Goal: Find specific page/section: Find specific page/section

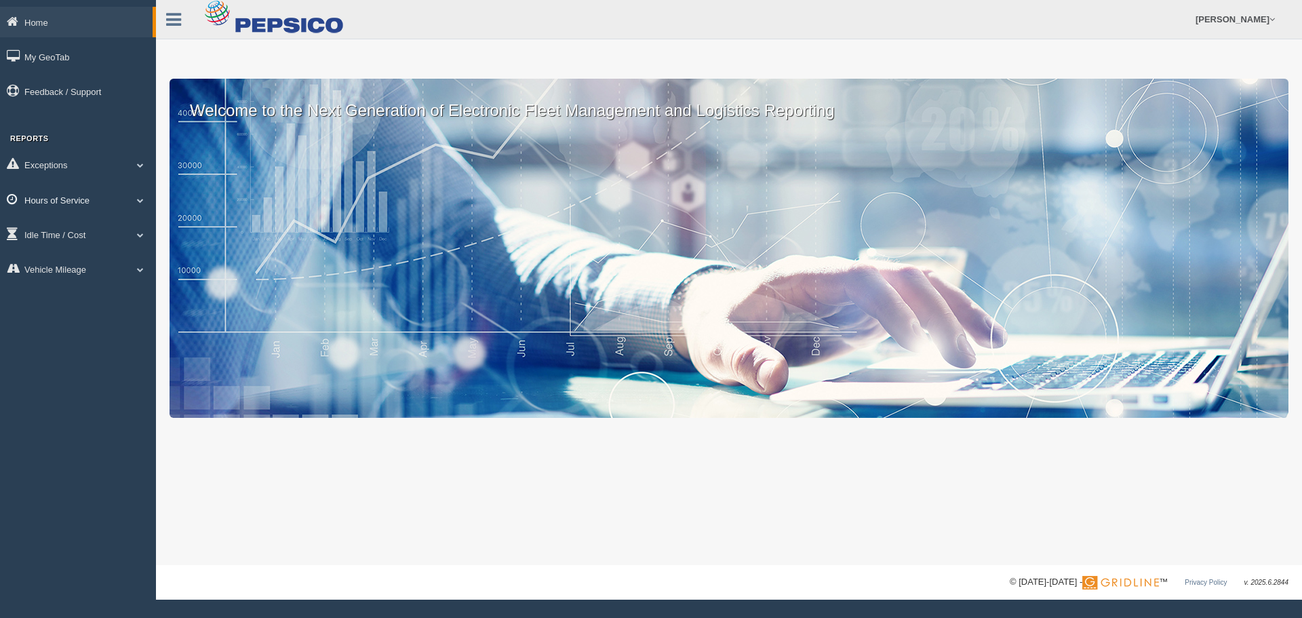
click at [105, 204] on link "Hours of Service" at bounding box center [78, 199] width 156 height 31
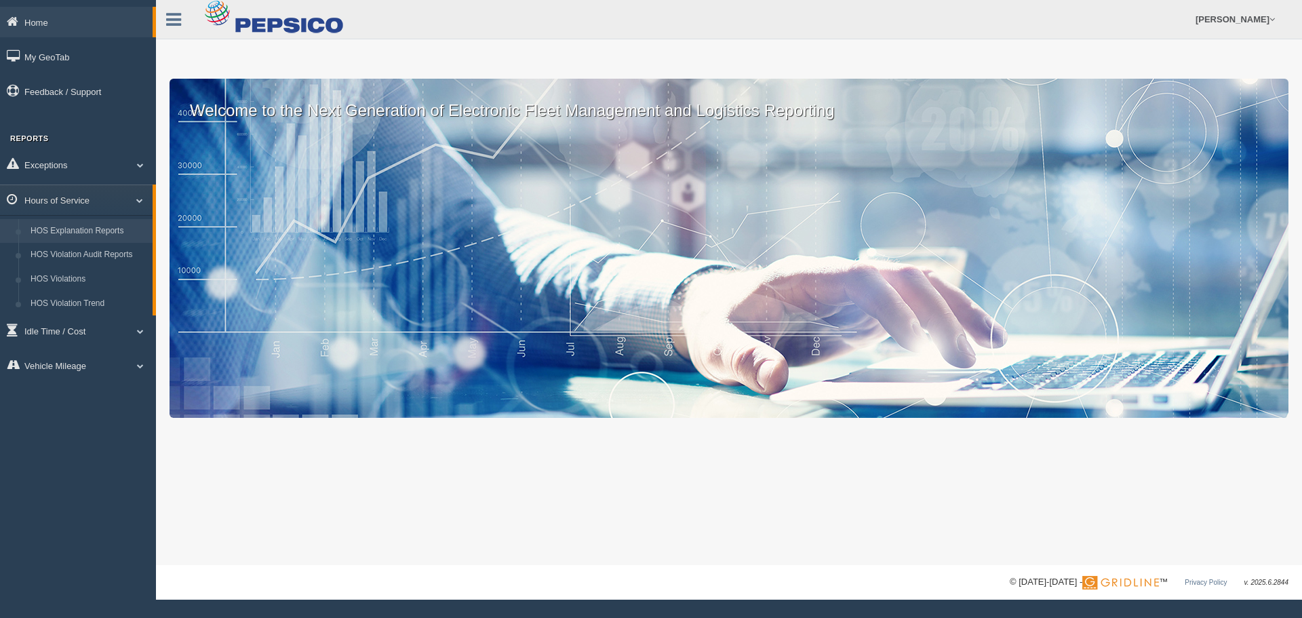
click at [102, 228] on link "HOS Explanation Reports" at bounding box center [88, 231] width 128 height 24
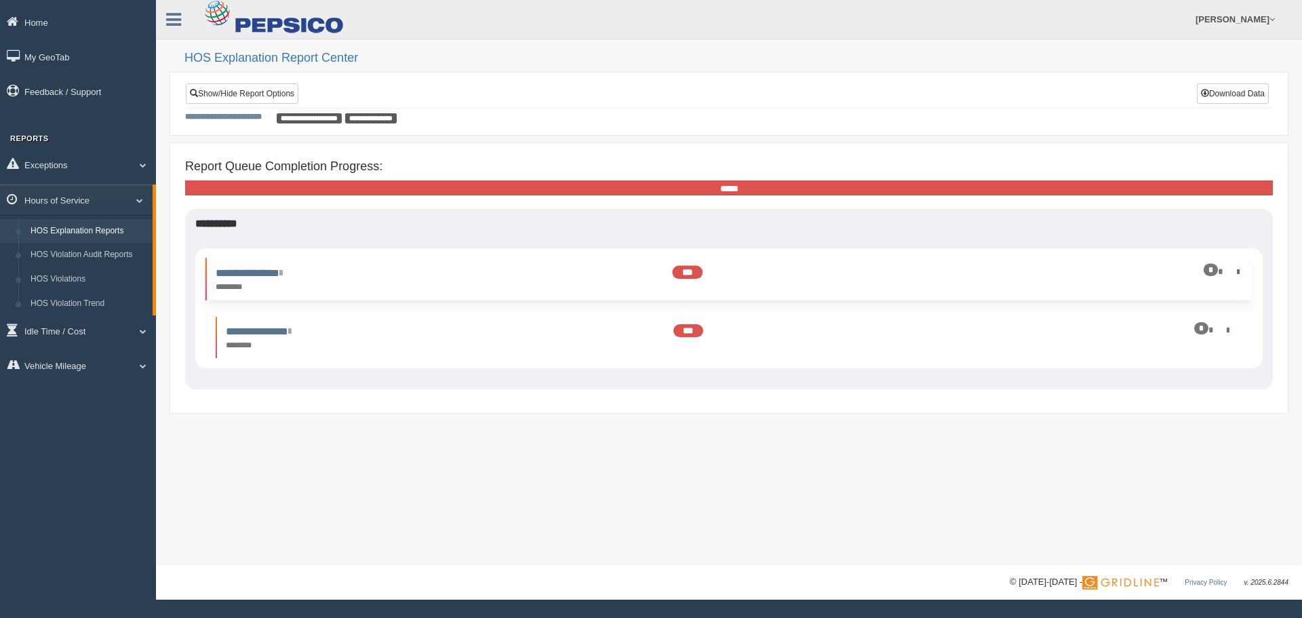
click at [385, 274] on div "**********" at bounding box center [339, 279] width 260 height 28
